Goal: Information Seeking & Learning: Find specific fact

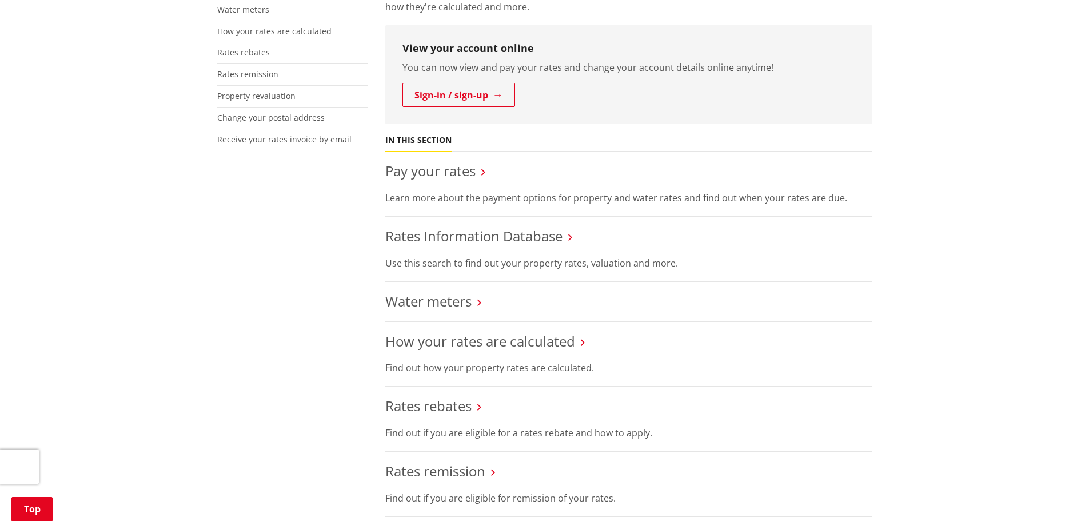
scroll to position [343, 0]
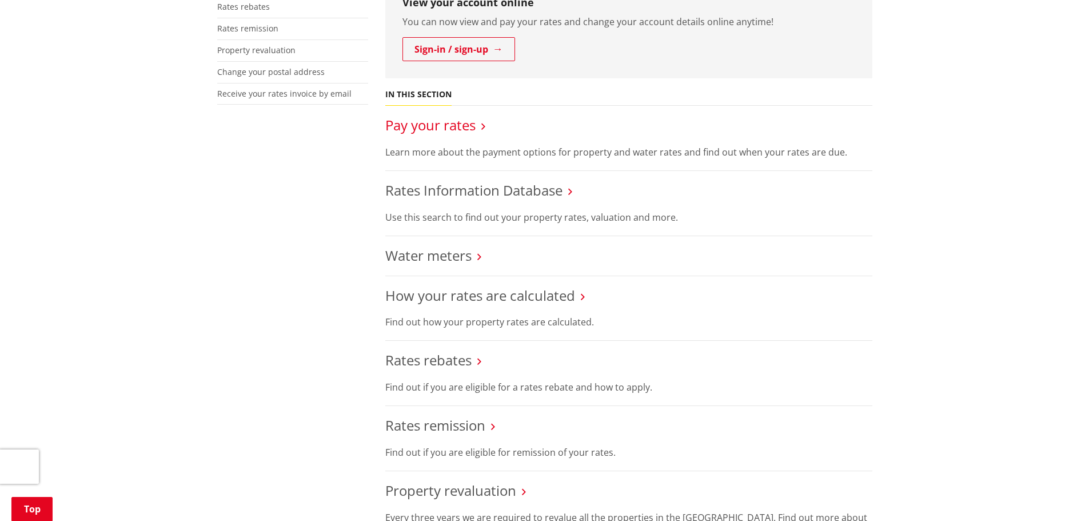
click at [407, 130] on link "Pay your rates" at bounding box center [430, 124] width 90 height 19
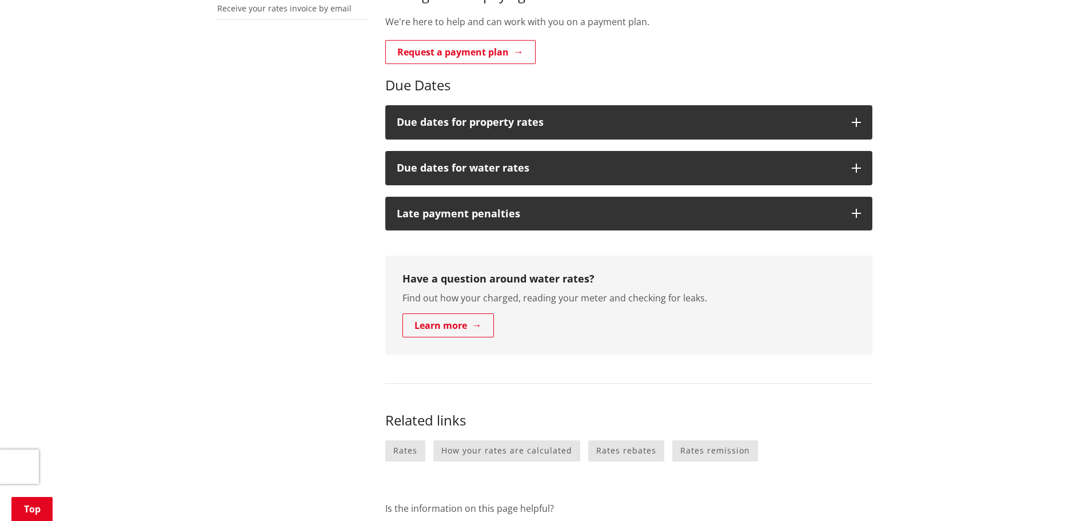
scroll to position [114, 0]
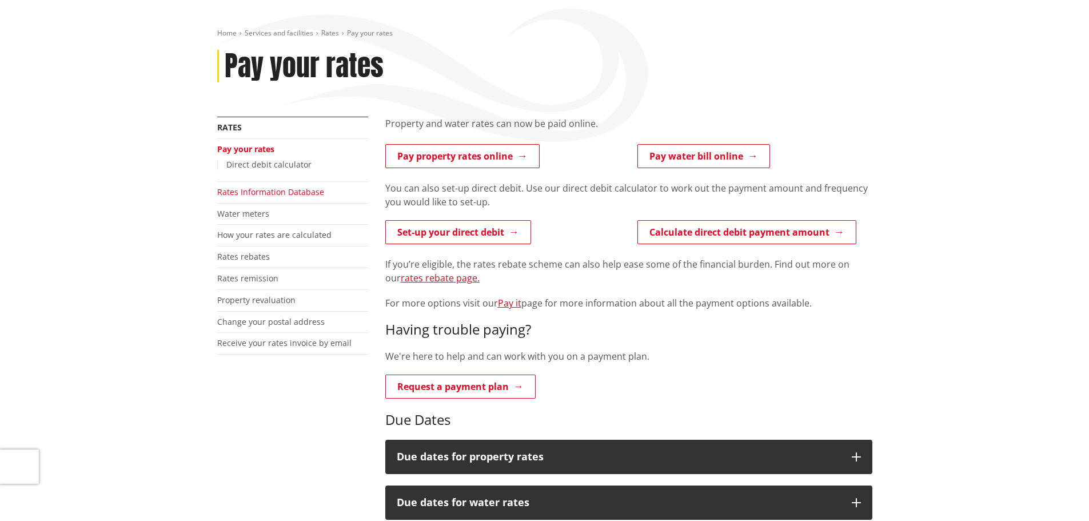
click at [247, 189] on link "Rates Information Database" at bounding box center [270, 191] width 107 height 11
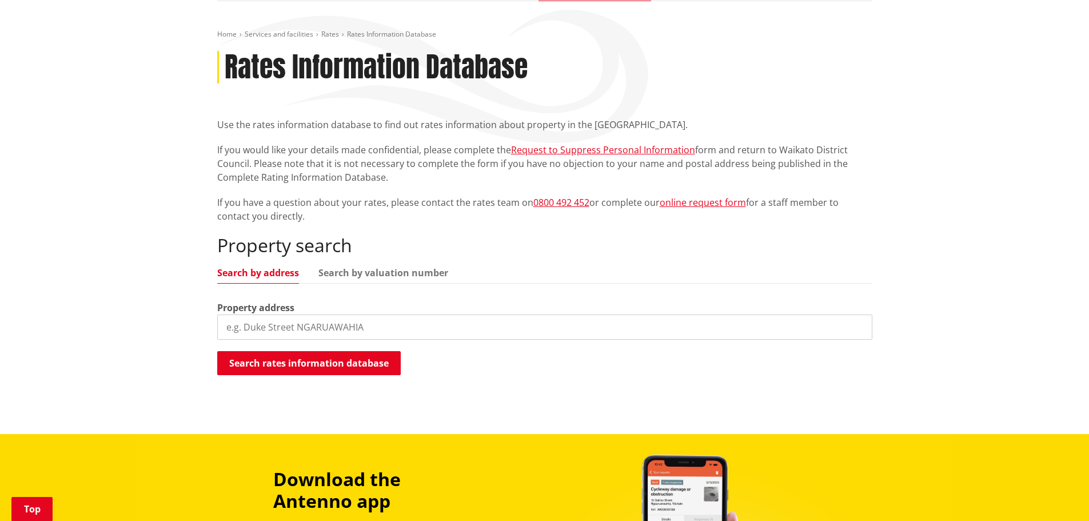
scroll to position [229, 0]
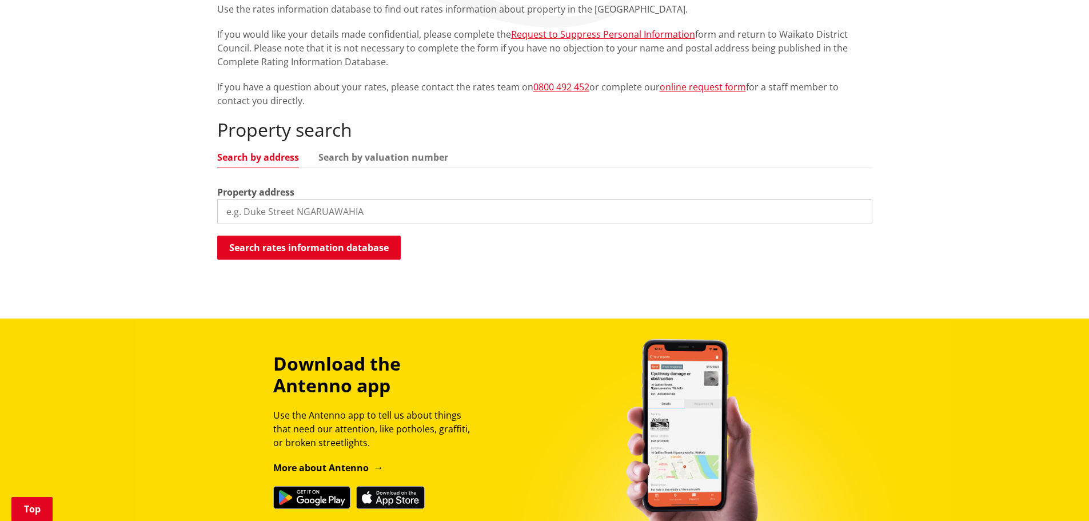
click at [254, 207] on input "search" at bounding box center [544, 211] width 655 height 25
type input "11 Kepler"
click at [320, 240] on button "Search rates information database" at bounding box center [309, 248] width 184 height 24
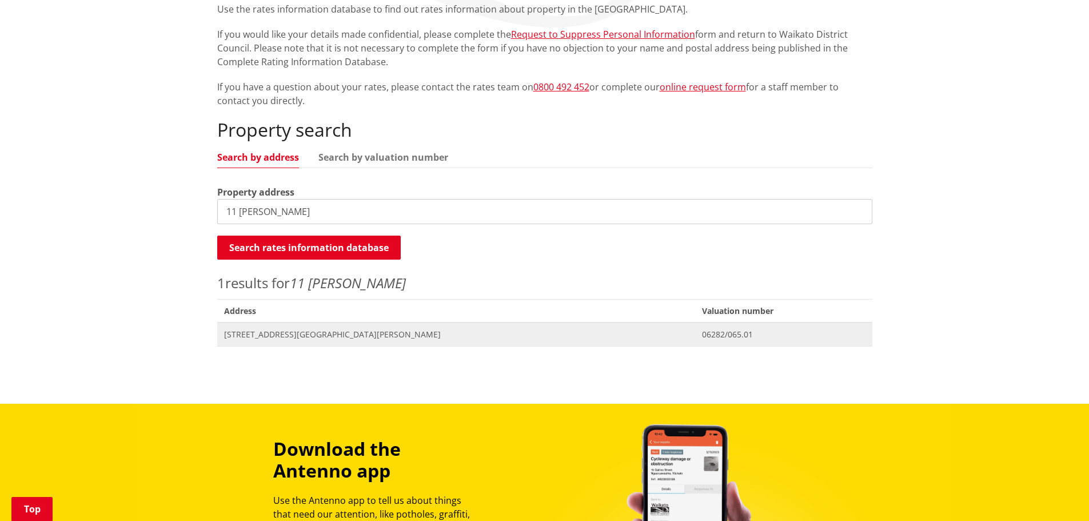
click at [271, 327] on span "Address 11 Kepler Street NGARUAWAHIA" at bounding box center [456, 333] width 479 height 23
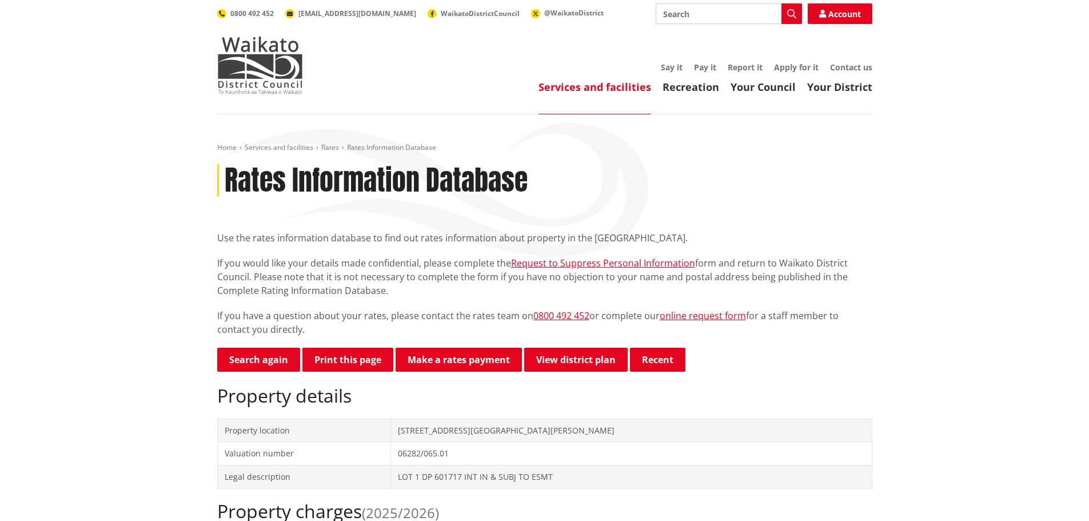
scroll to position [172, 0]
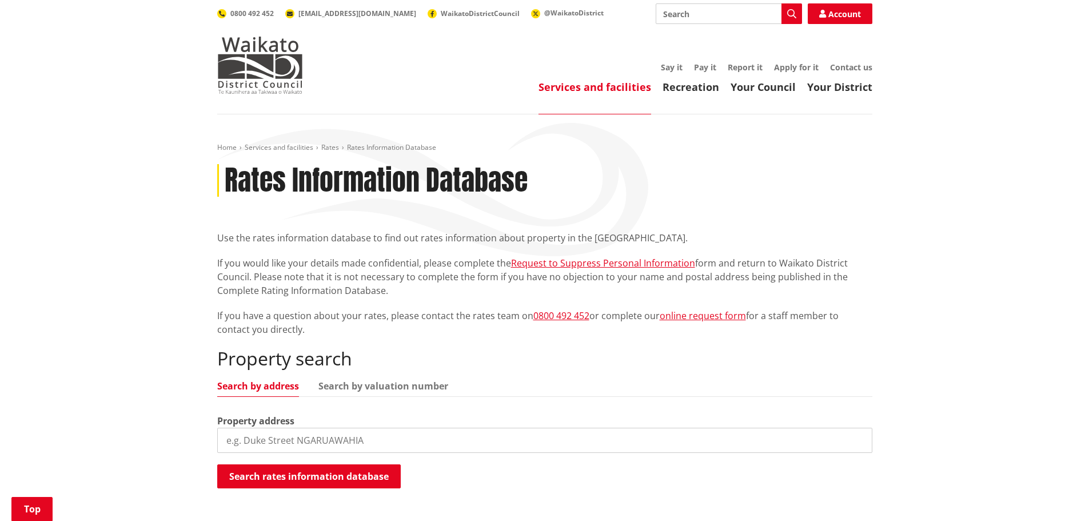
scroll to position [229, 0]
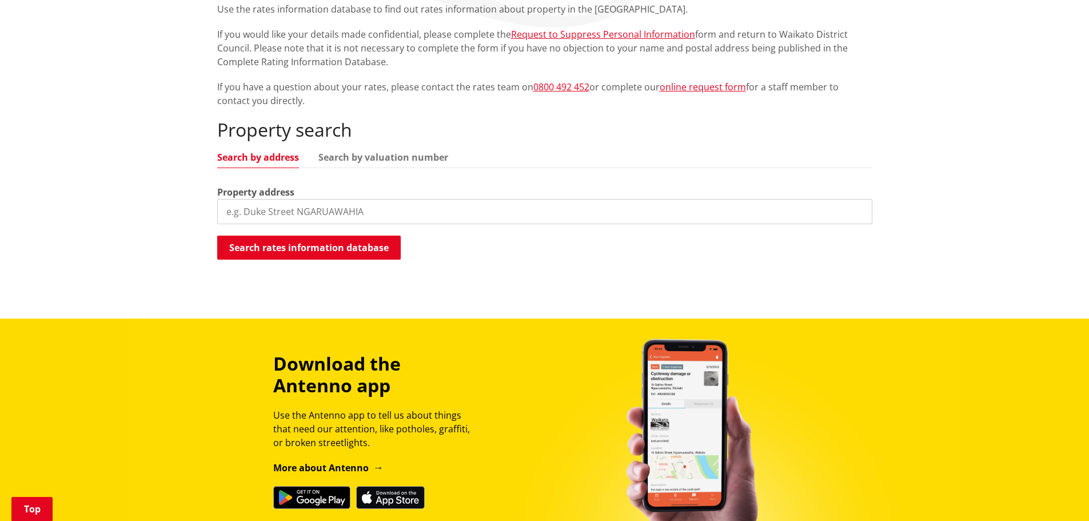
click at [276, 216] on input "search" at bounding box center [544, 211] width 655 height 25
type input "7 Kepler"
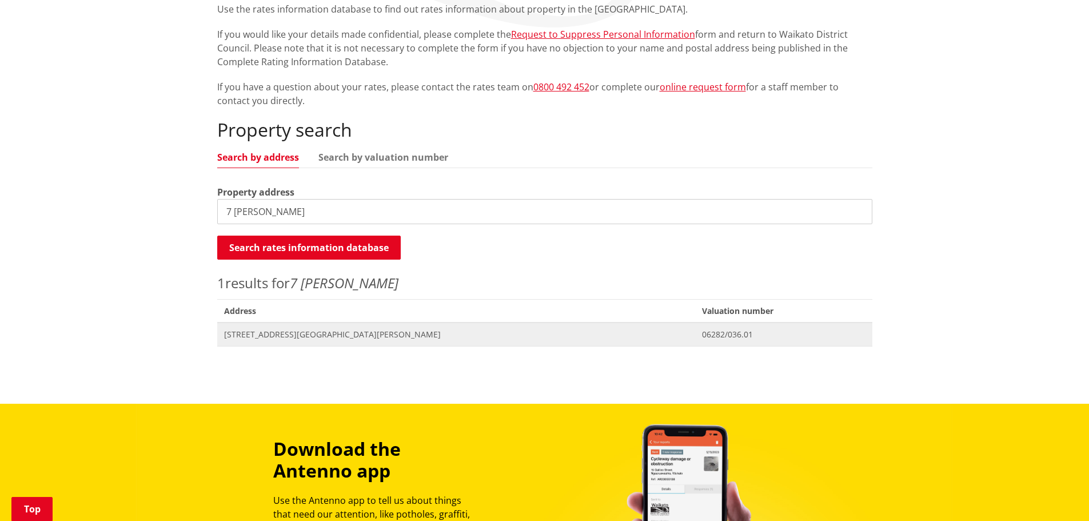
click at [246, 337] on span "7 Kepler Street NGARUAWAHIA" at bounding box center [456, 334] width 465 height 11
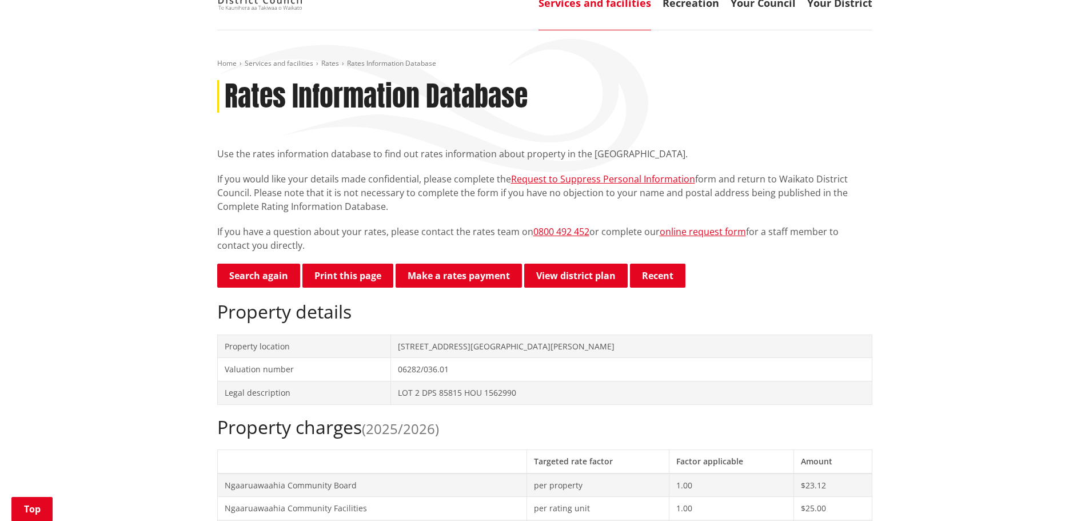
scroll to position [57, 0]
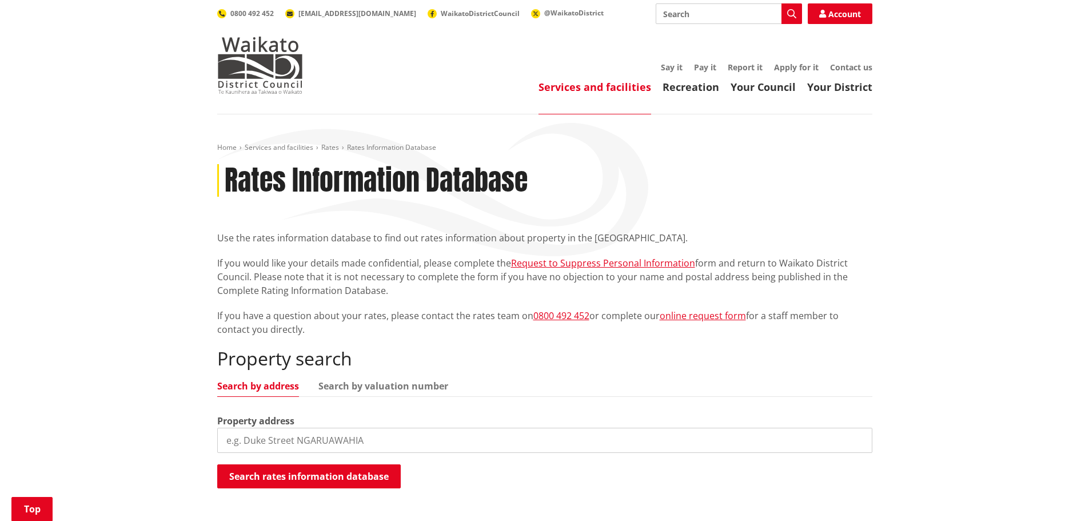
scroll to position [229, 0]
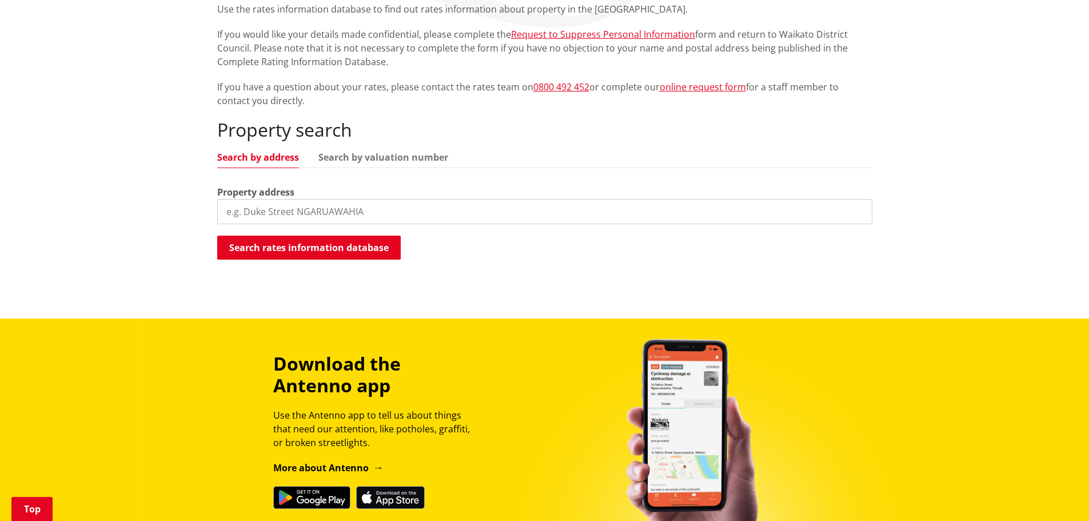
click at [293, 221] on input "search" at bounding box center [544, 211] width 655 height 25
type input "5 [PERSON_NAME]"
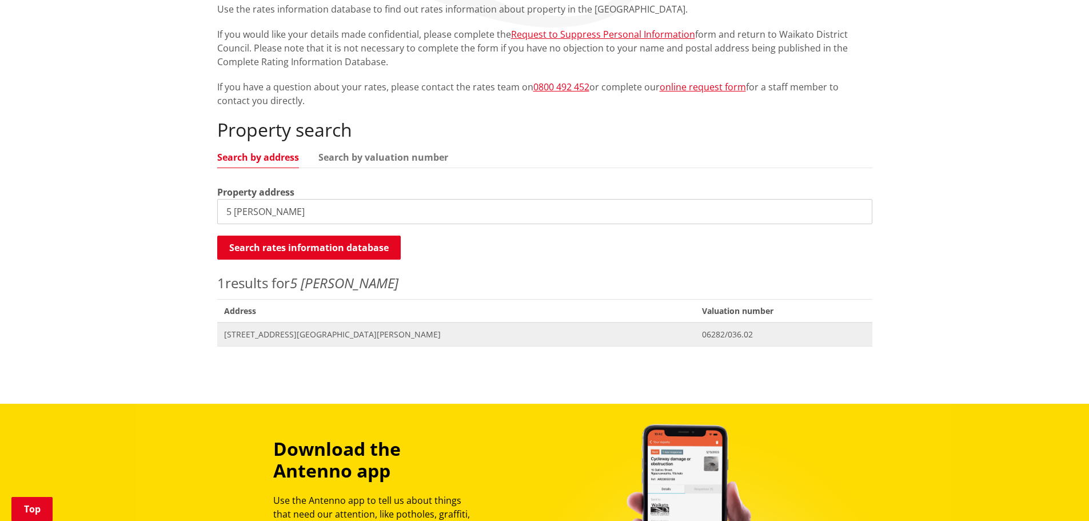
click at [282, 342] on span "Address 5 Kepler Street NGARUAWAHIA" at bounding box center [456, 333] width 479 height 23
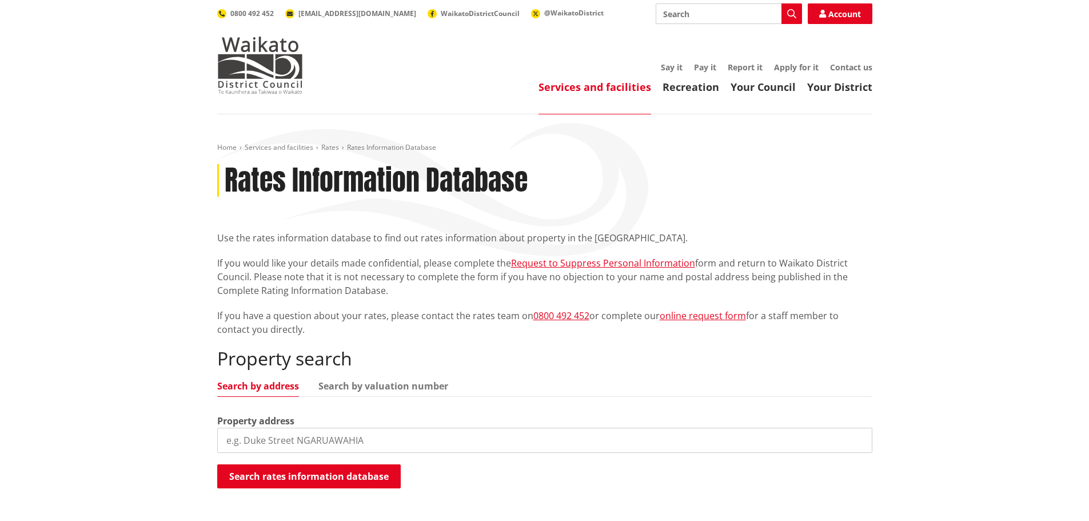
scroll to position [229, 0]
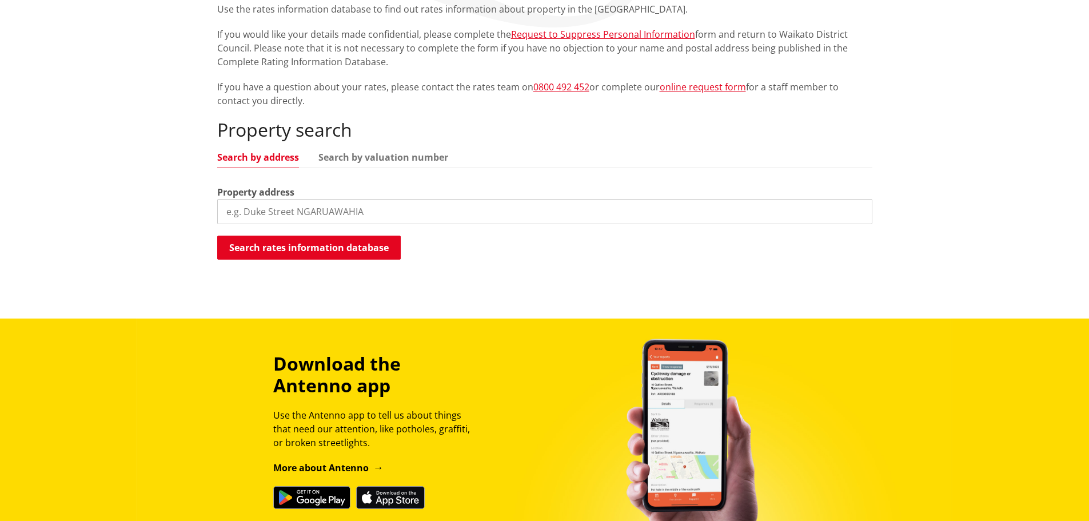
click at [284, 212] on input "search" at bounding box center [544, 211] width 655 height 25
type input "5 Albert"
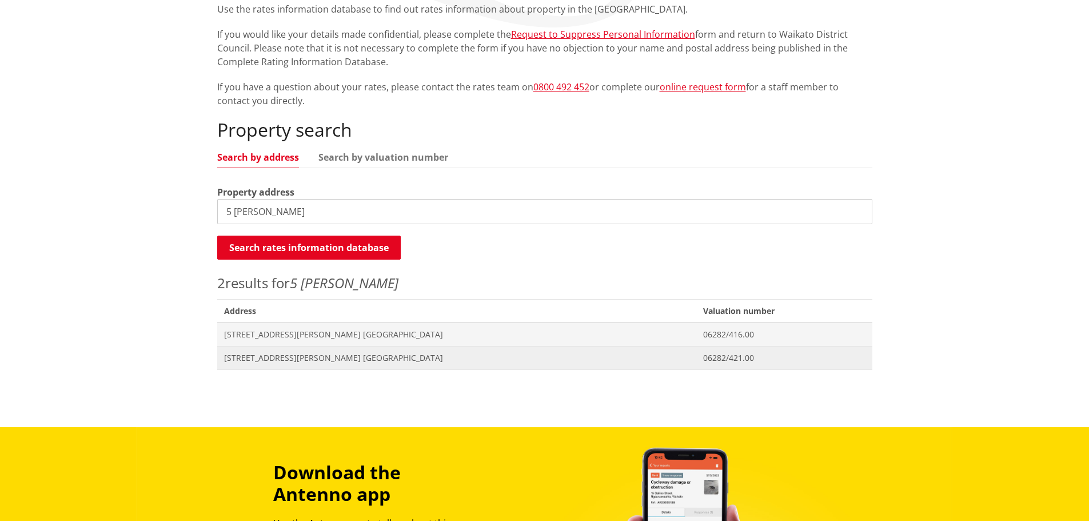
click at [280, 360] on span "[STREET_ADDRESS][PERSON_NAME] [GEOGRAPHIC_DATA]" at bounding box center [457, 357] width 466 height 11
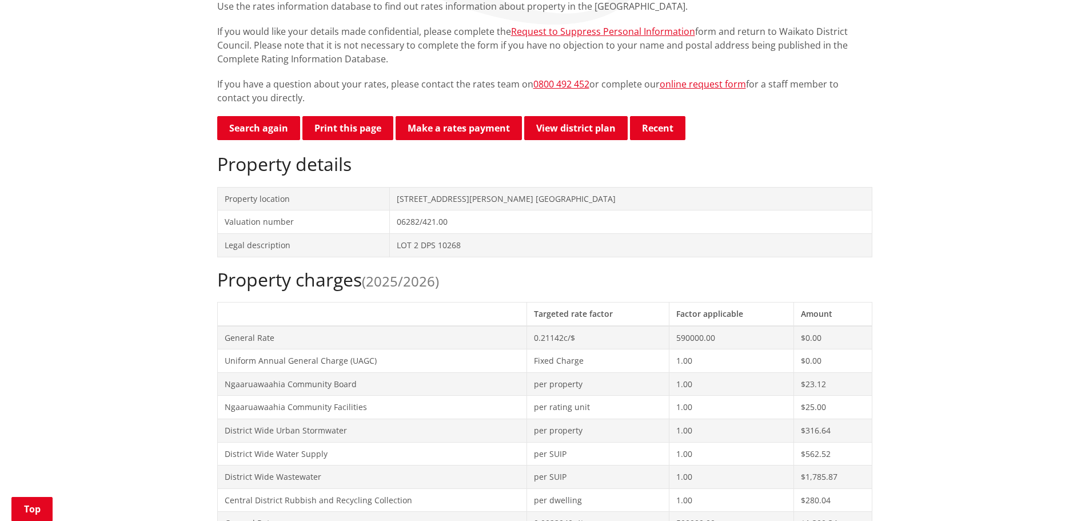
scroll to position [114, 0]
